Goal: Find specific page/section: Find specific page/section

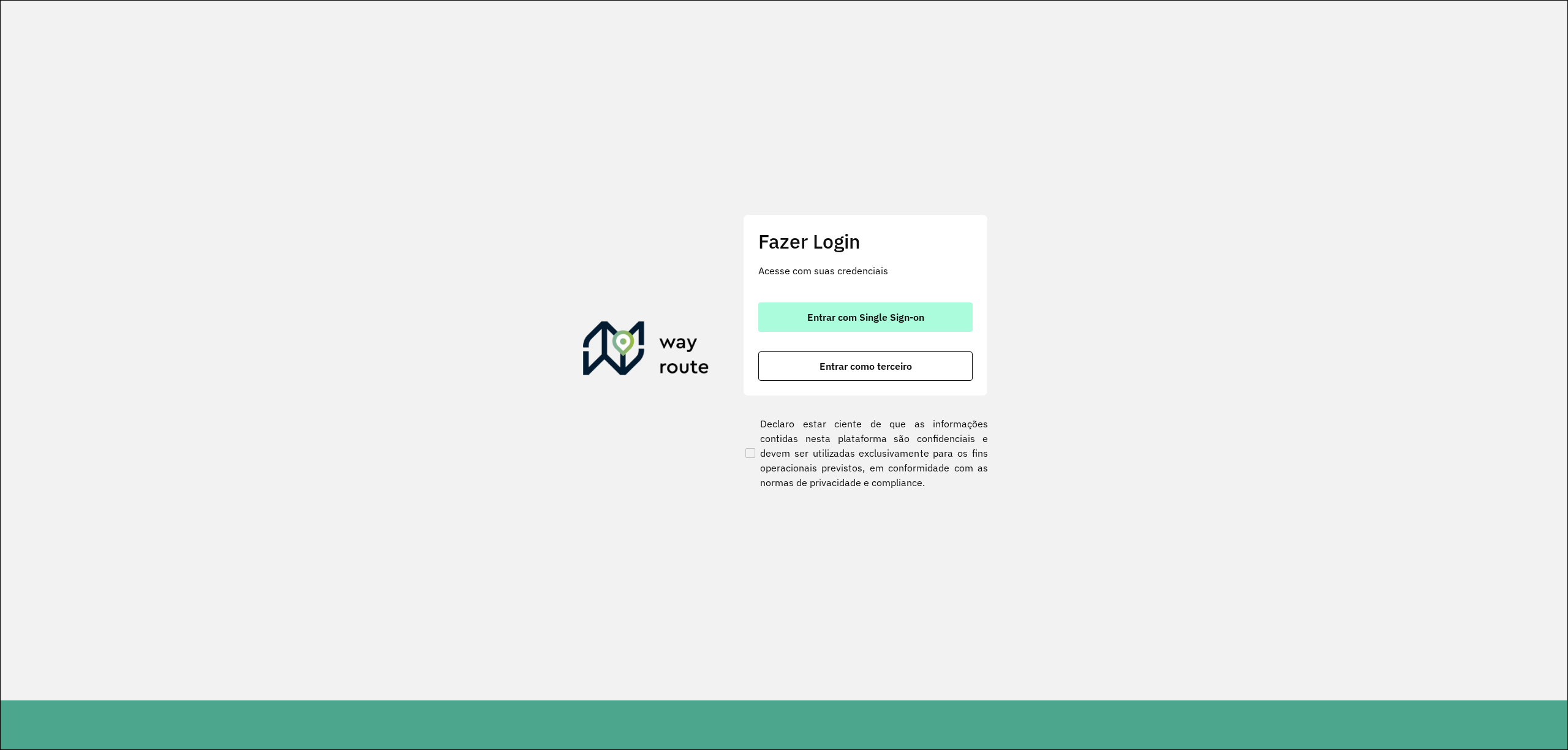
click at [865, 316] on span "Entrar com Single Sign-on" at bounding box center [865, 317] width 117 height 10
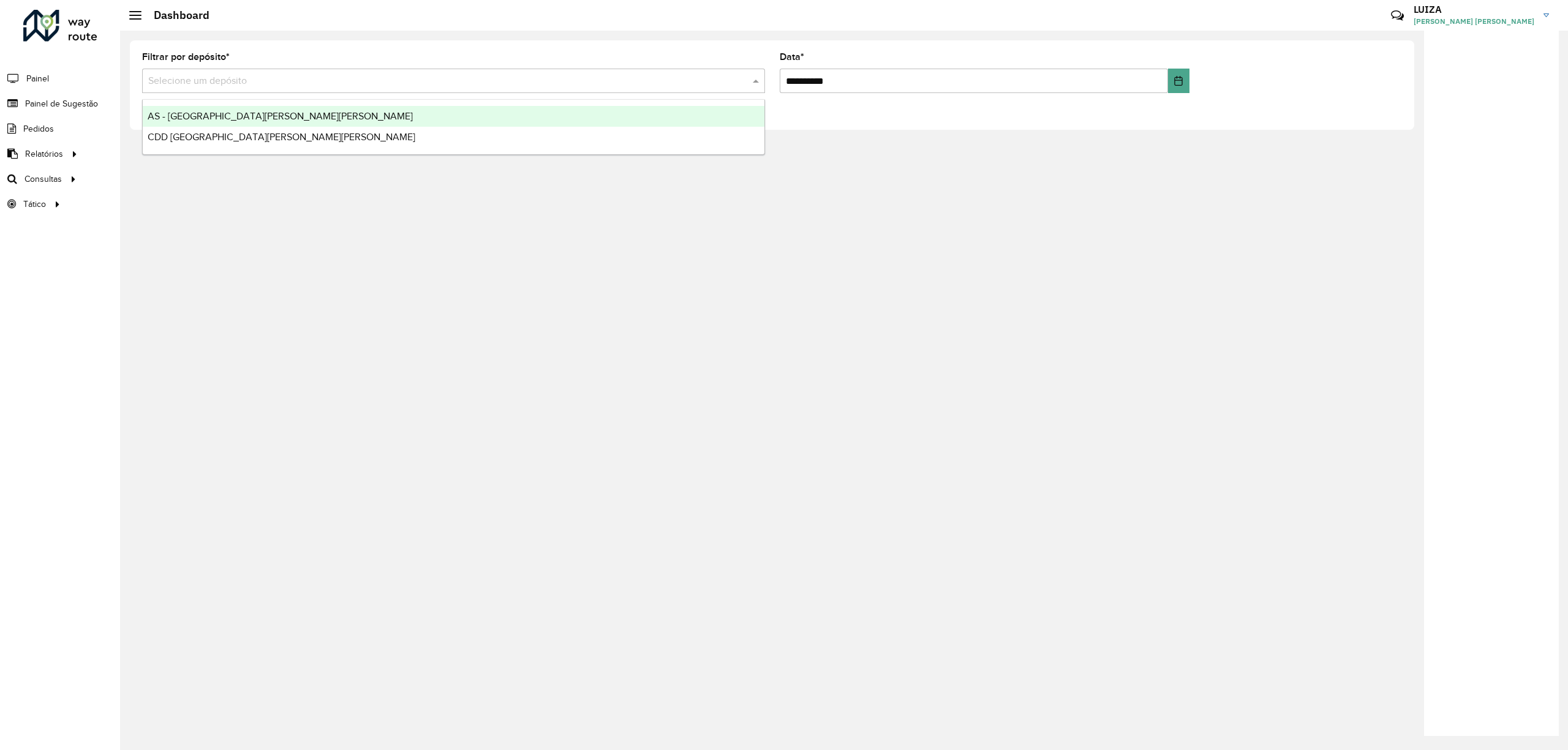
click at [398, 78] on input "text" at bounding box center [441, 81] width 586 height 15
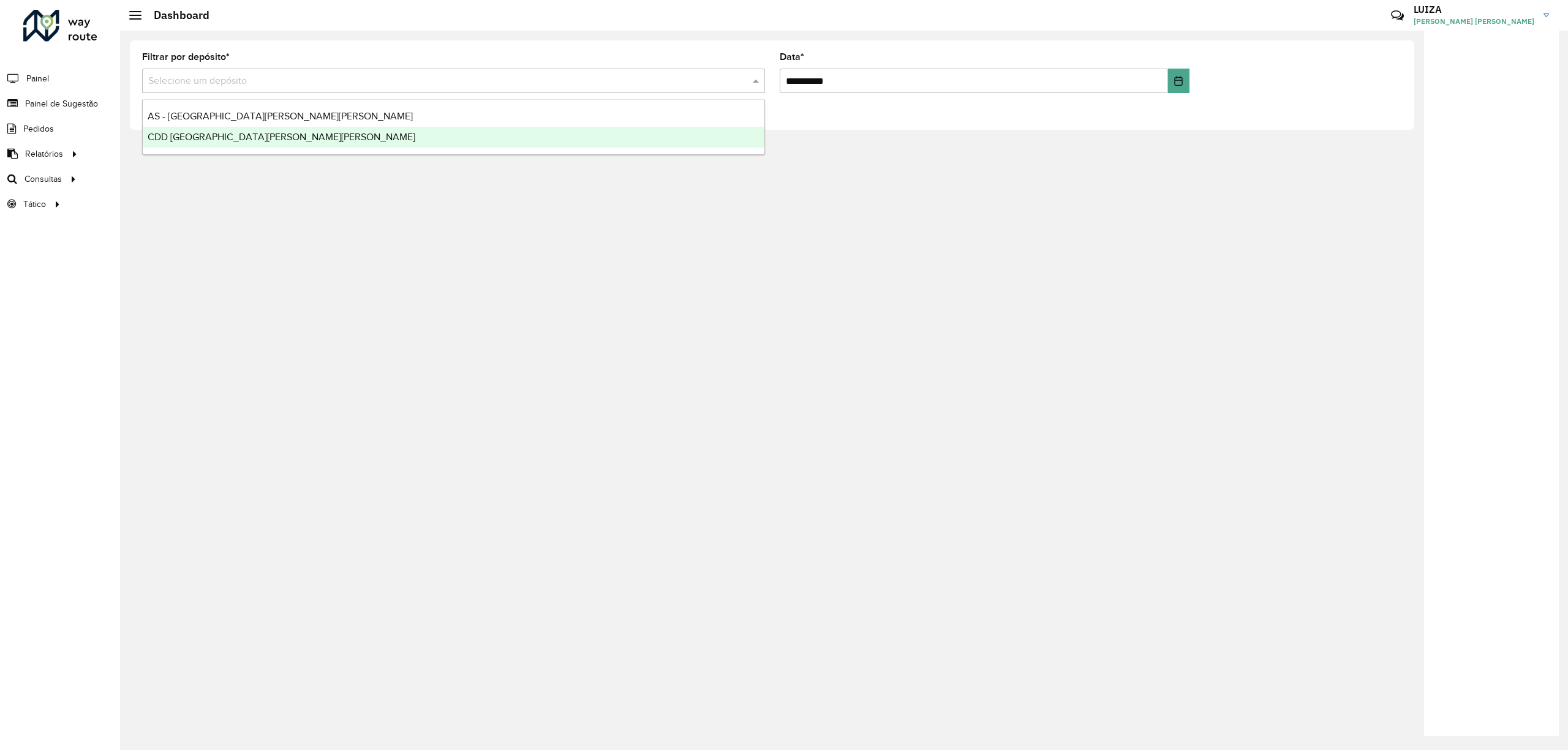
click at [354, 130] on div "CDD [GEOGRAPHIC_DATA][PERSON_NAME][PERSON_NAME]" at bounding box center [453, 137] width 622 height 21
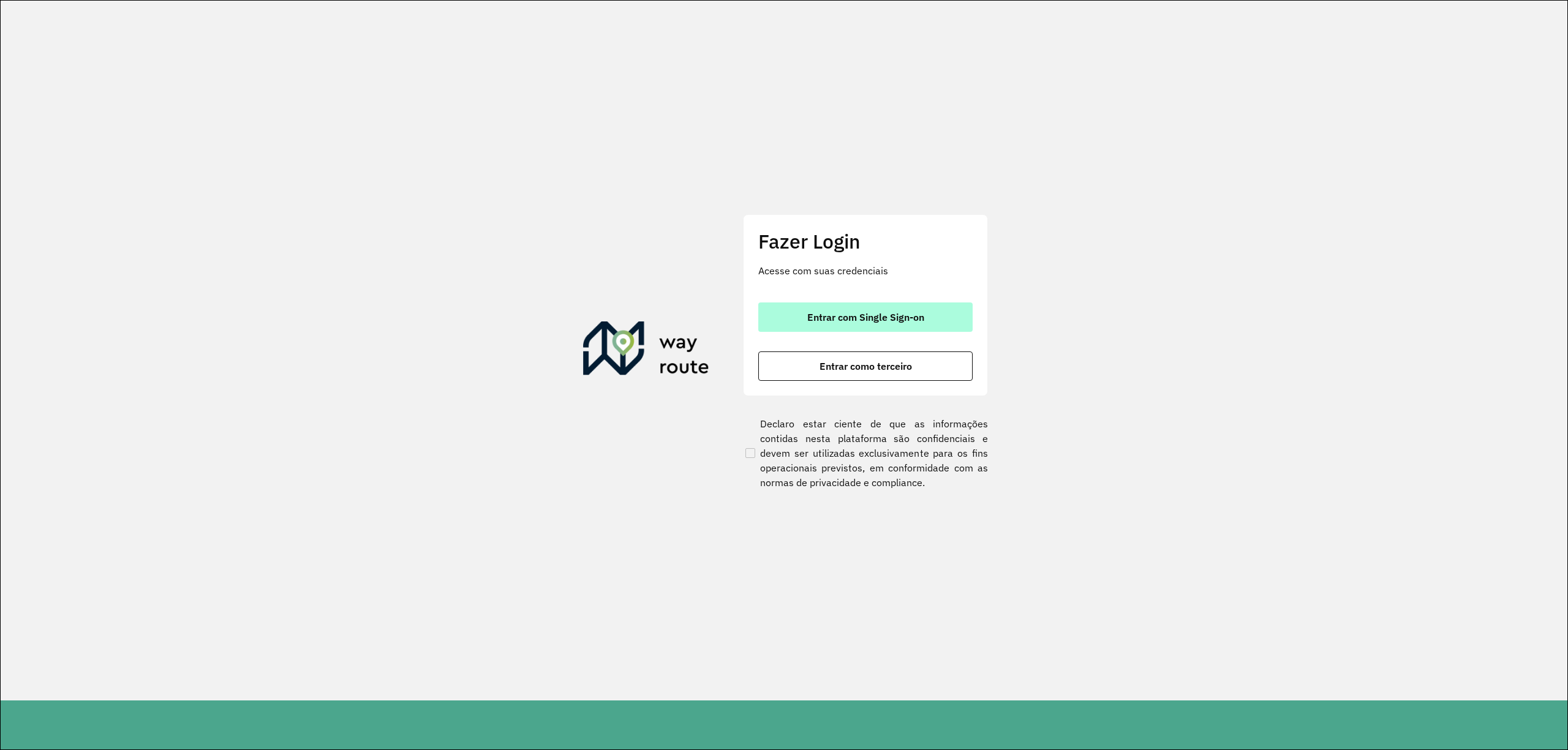
click at [918, 308] on button "Entrar com Single Sign-on" at bounding box center [865, 317] width 214 height 29
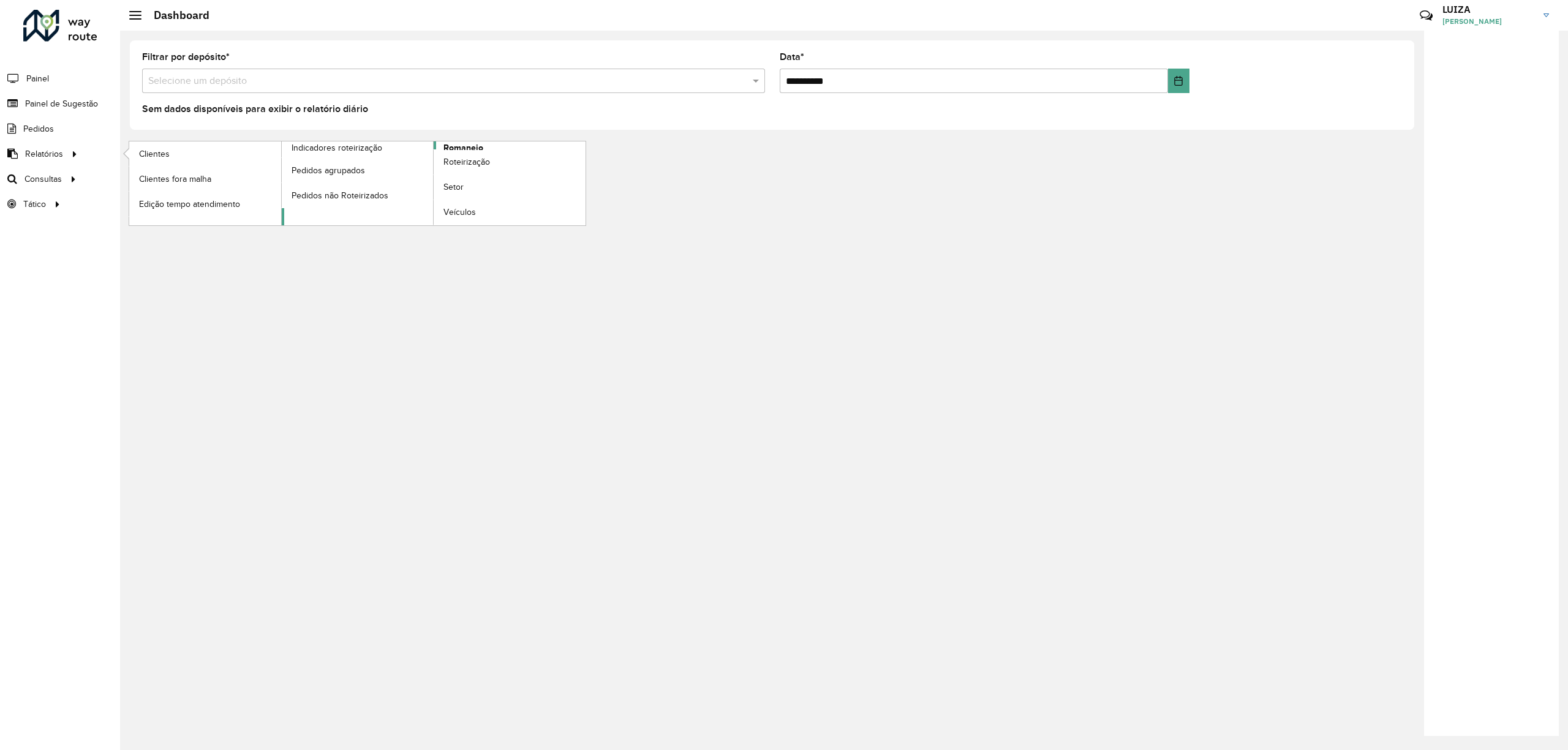
click at [470, 147] on span "Romaneio" at bounding box center [463, 148] width 40 height 13
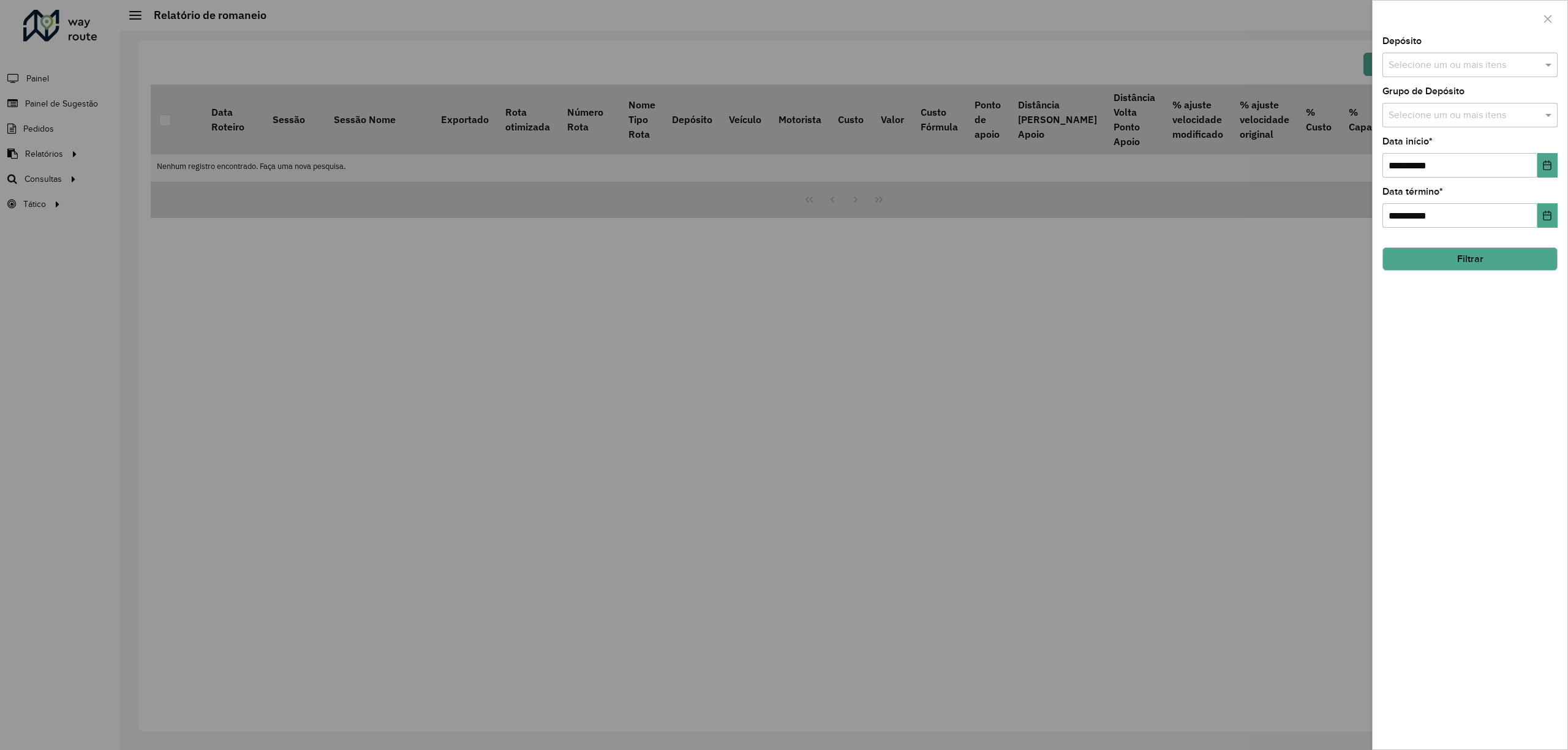
click at [1476, 65] on input "text" at bounding box center [1463, 65] width 157 height 15
click at [1448, 145] on div "CDD [GEOGRAPHIC_DATA]" at bounding box center [1470, 147] width 173 height 21
click at [1434, 302] on div "**********" at bounding box center [1470, 393] width 195 height 713
click at [1549, 162] on icon "Choose Date" at bounding box center [1547, 165] width 10 height 10
click at [1054, 460] on div at bounding box center [784, 375] width 1568 height 750
